Goal: Navigation & Orientation: Find specific page/section

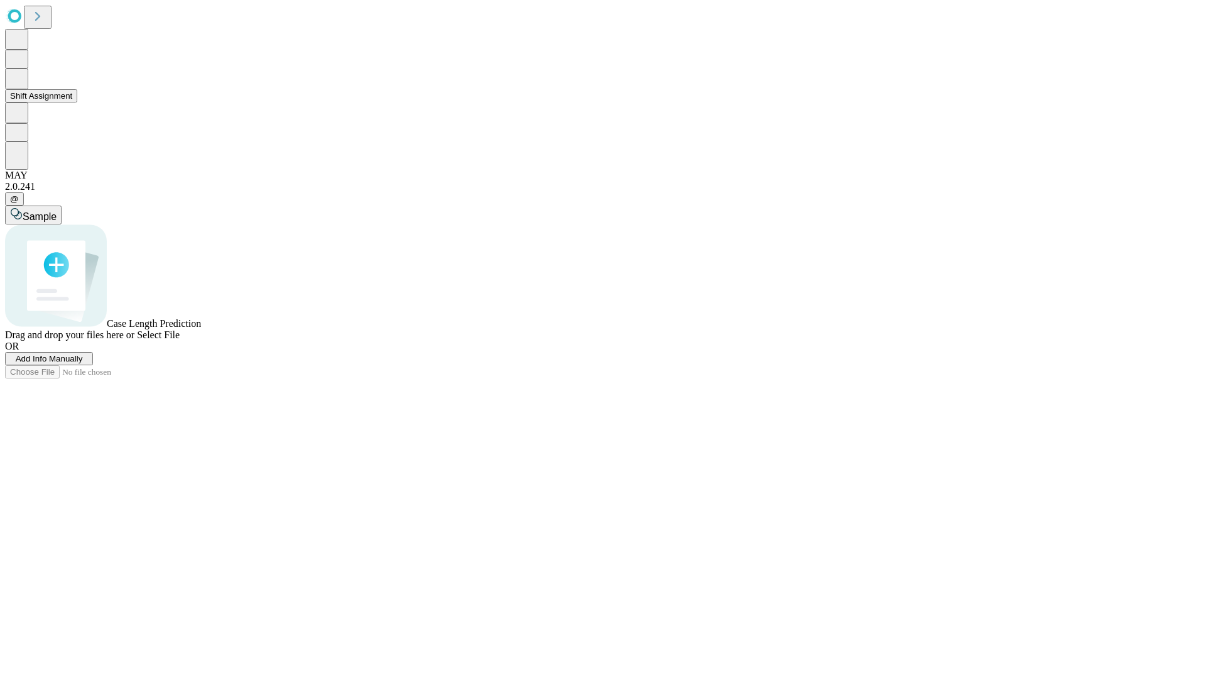
click at [77, 102] on button "Shift Assignment" at bounding box center [41, 95] width 72 height 13
